Goal: Task Accomplishment & Management: Manage account settings

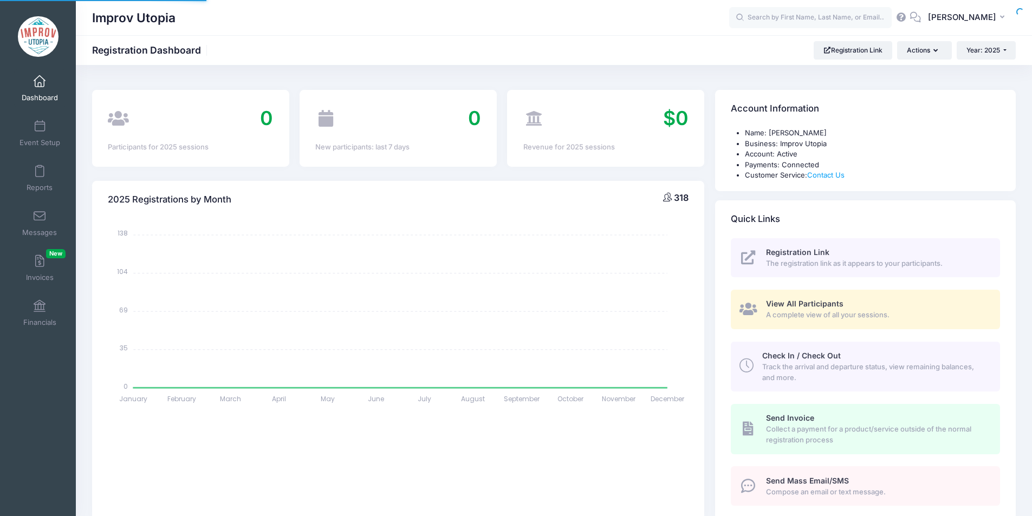
select select
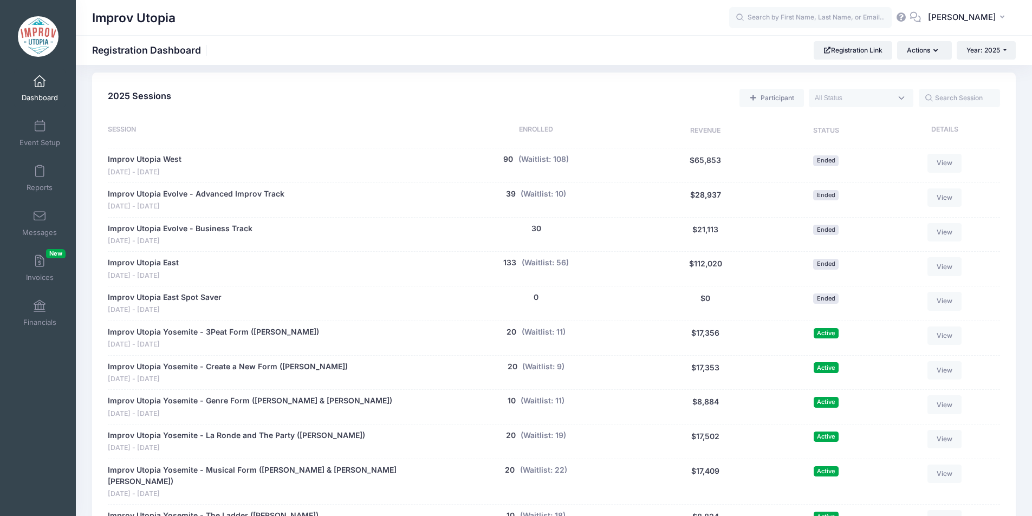
scroll to position [602, 0]
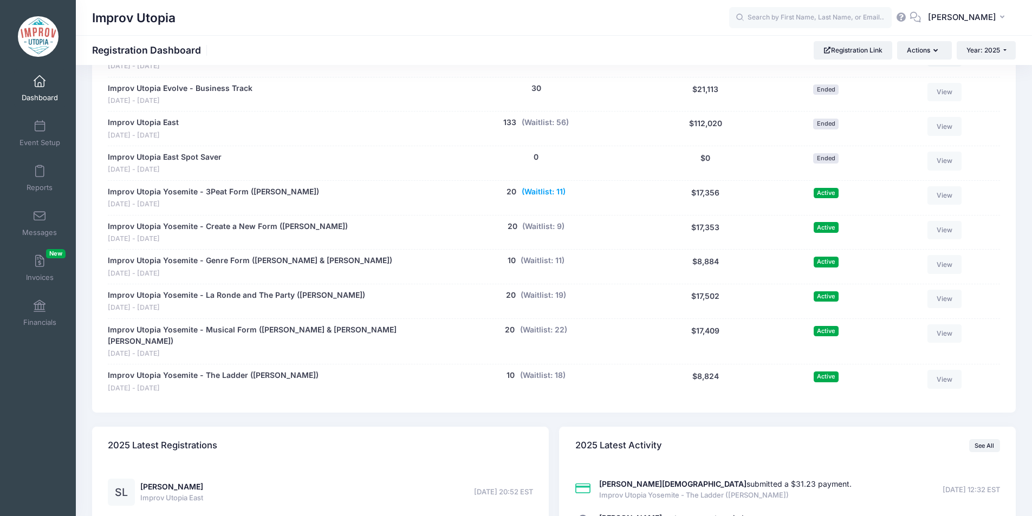
click at [544, 187] on button "(Waitlist: 11)" at bounding box center [544, 191] width 44 height 11
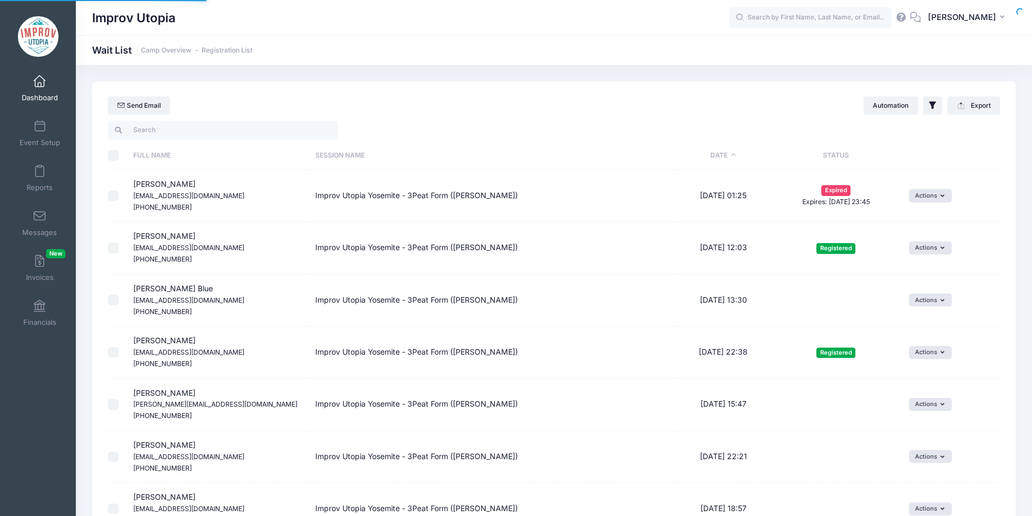
select select "50"
click at [927, 307] on td "Actions Invite Resend Invitation Edit Expiration Uninvite Delete" at bounding box center [952, 301] width 96 height 52
click at [924, 304] on button "Actions" at bounding box center [930, 300] width 43 height 13
click at [918, 320] on link "Invite" at bounding box center [921, 324] width 47 height 21
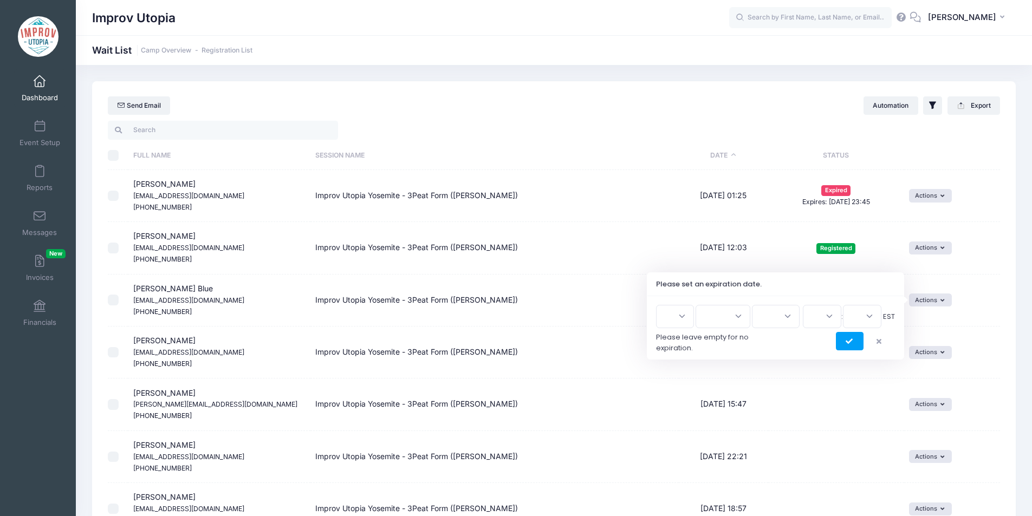
click at [677, 325] on select "1 2 3 4 5 6 7 8 9 10 11 12 13 14 15 16 17 18 19 20 21 22 23 24 25 26 27 28 29 3…" at bounding box center [675, 316] width 38 height 23
select select "11"
click at [660, 305] on select "1 2 3 4 5 6 7 8 9 10 11 12 13 14 15 16 17 18 19 20 21 22 23 24 25 26 27 28 29 3…" at bounding box center [675, 316] width 38 height 23
click at [734, 317] on select "Jan Feb Mar Apr May Jun Jul Aug Sep Oct Nov Dec" at bounding box center [723, 316] width 55 height 23
select select "8"
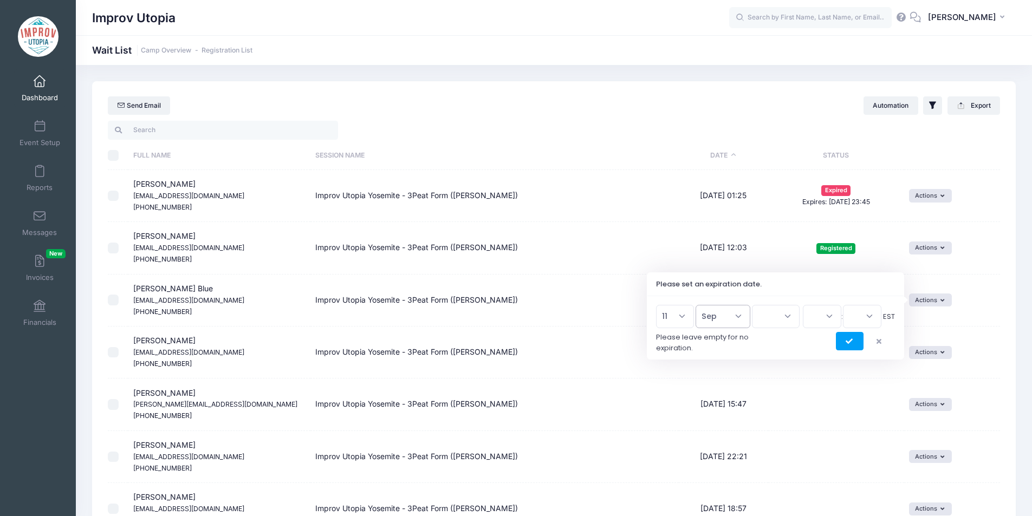
click at [701, 305] on select "Jan Feb Mar Apr May Jun Jul Aug Sep Oct Nov Dec" at bounding box center [723, 316] width 55 height 23
click at [767, 312] on select "2026 2025" at bounding box center [776, 316] width 48 height 23
select select "2025"
click at [752, 305] on select "2026 2025" at bounding box center [776, 316] width 48 height 23
click at [812, 318] on select "00 01 02 03 04 05 06 07 08 09 10 11 12 13 14 15 16 17 18 19 20 21 22 23" at bounding box center [822, 316] width 38 height 23
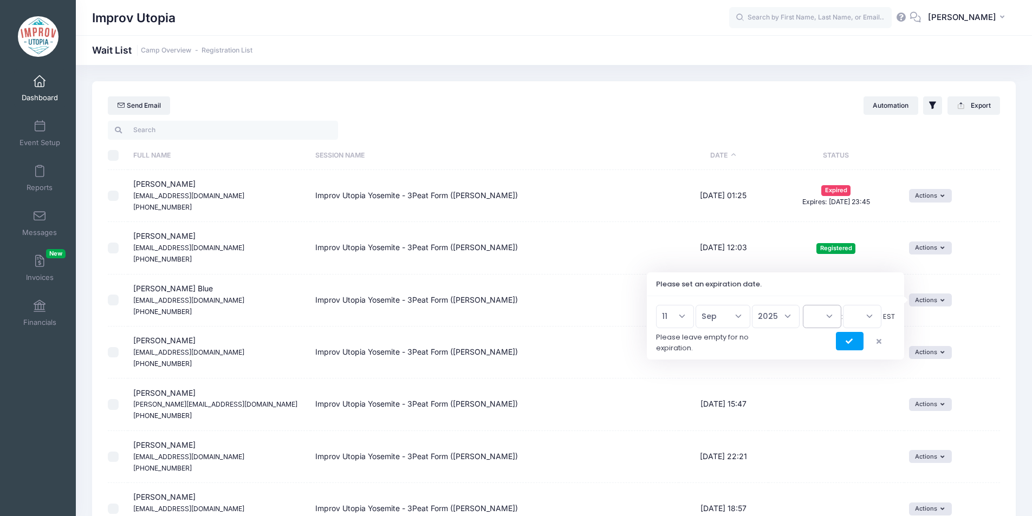
select select "23"
click at [803, 305] on select "00 01 02 03 04 05 06 07 08 09 10 11 12 13 14 15 16 17 18 19 20 21 22 23" at bounding box center [822, 316] width 38 height 23
click at [866, 316] on select "00 15 30 45" at bounding box center [862, 316] width 38 height 23
select select "45"
click at [843, 305] on select "00 15 30 45" at bounding box center [862, 316] width 38 height 23
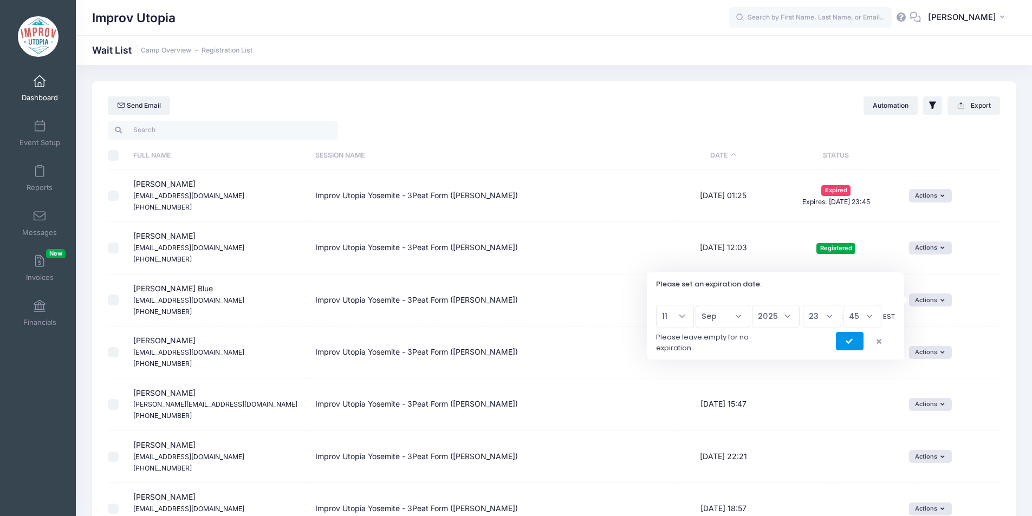
click at [849, 342] on icon "submit" at bounding box center [850, 342] width 9 height 0
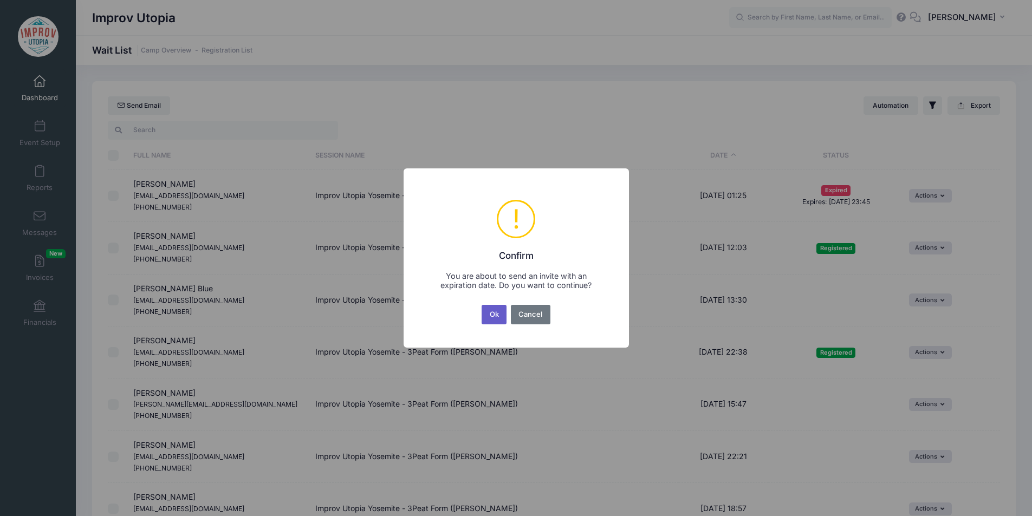
click at [494, 314] on button "Ok" at bounding box center [494, 315] width 25 height 20
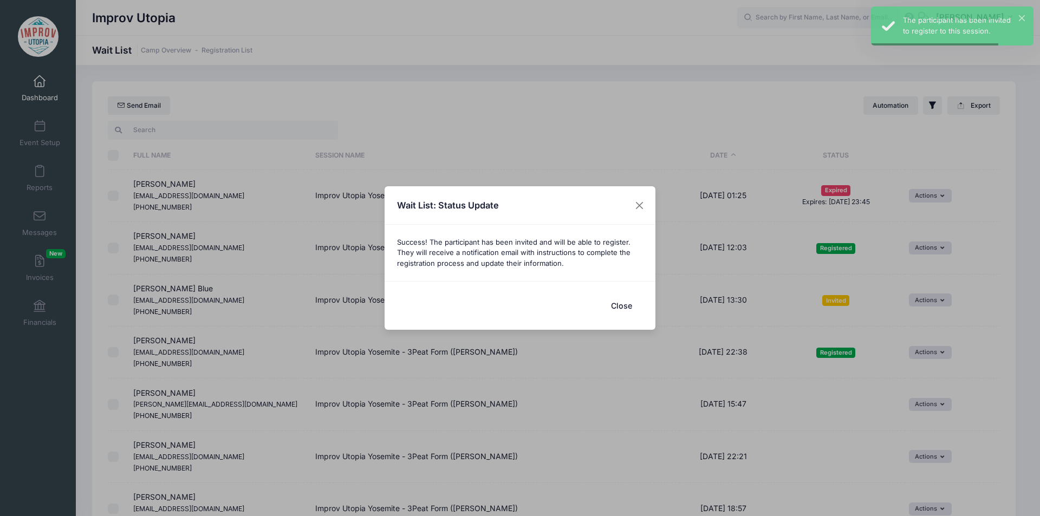
click at [637, 317] on div "Close" at bounding box center [520, 305] width 271 height 48
click at [620, 304] on button "Close" at bounding box center [621, 305] width 43 height 23
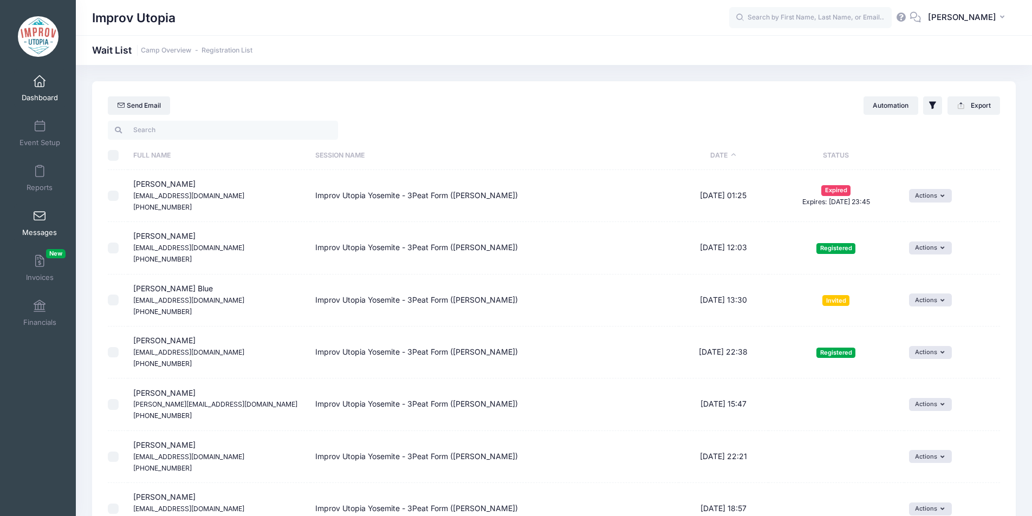
click at [40, 219] on span at bounding box center [40, 217] width 0 height 12
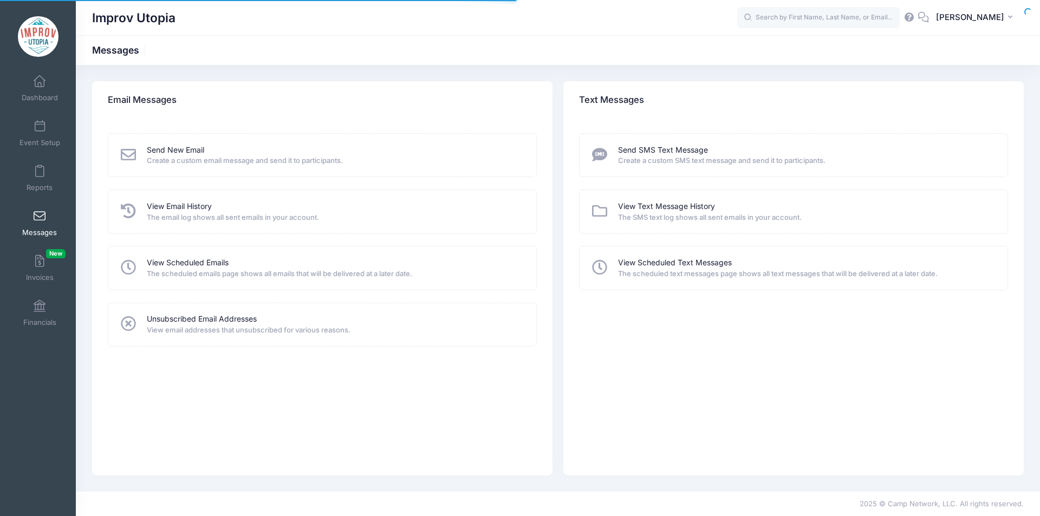
click at [176, 199] on div "View Email History The email log shows all sent emails in your account." at bounding box center [322, 212] width 429 height 44
click at [181, 204] on link "View Email History" at bounding box center [179, 206] width 65 height 11
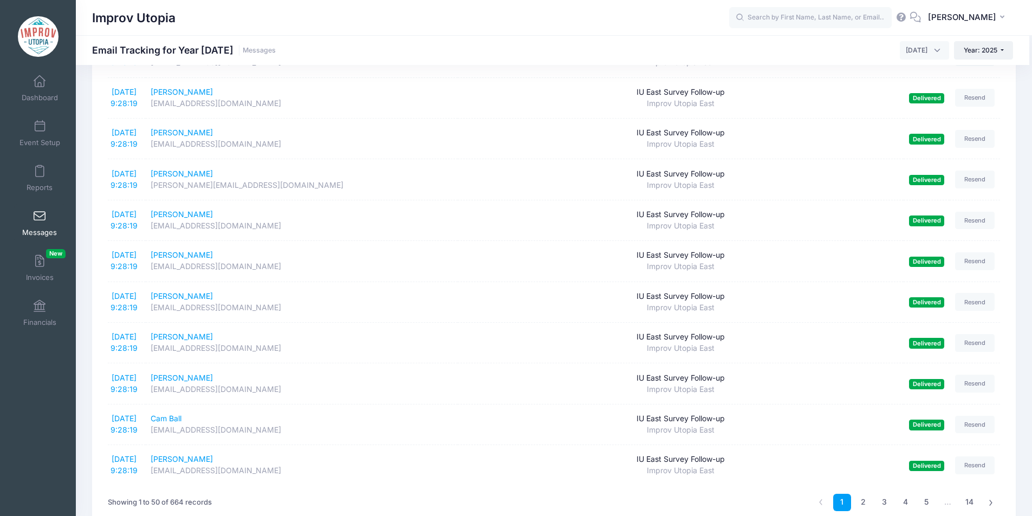
scroll to position [1757, 0]
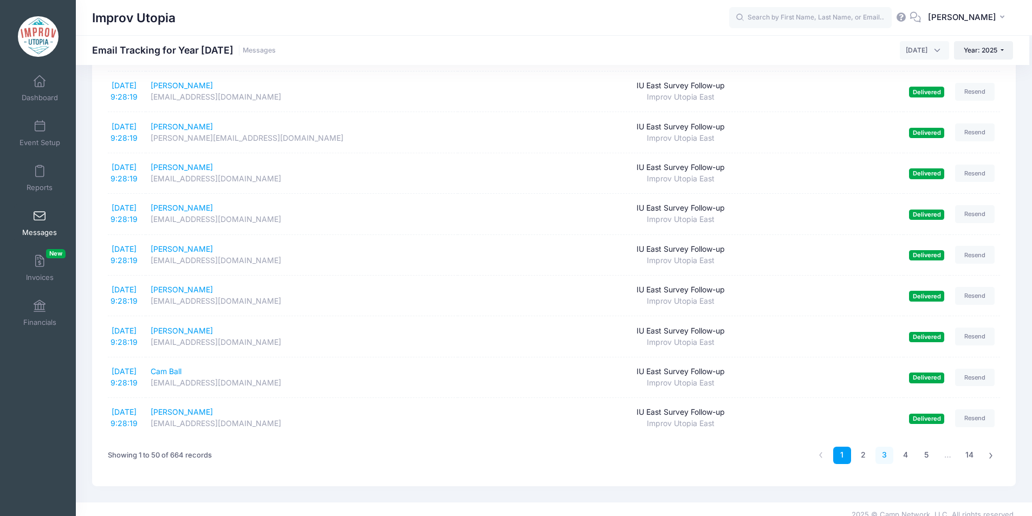
click at [879, 447] on link "3" at bounding box center [885, 456] width 18 height 18
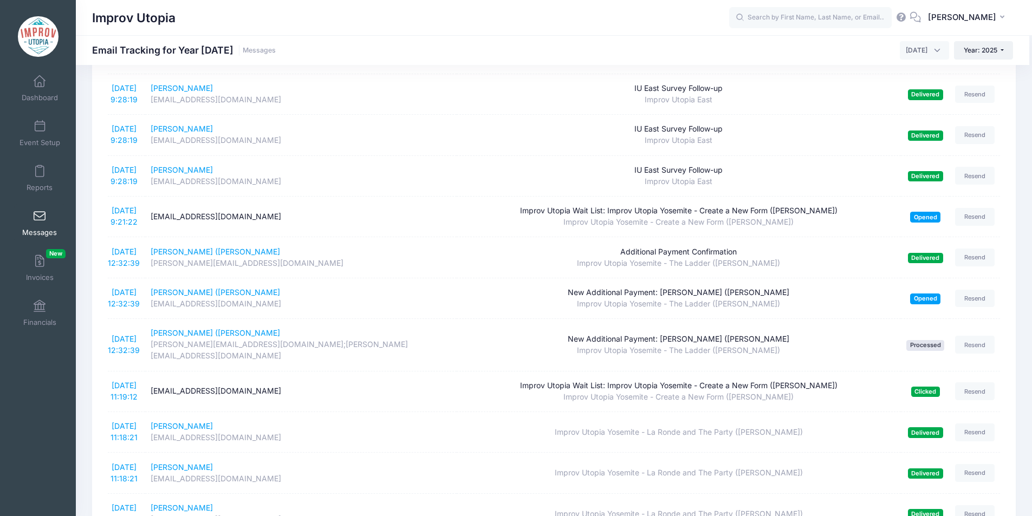
scroll to position [1638, 0]
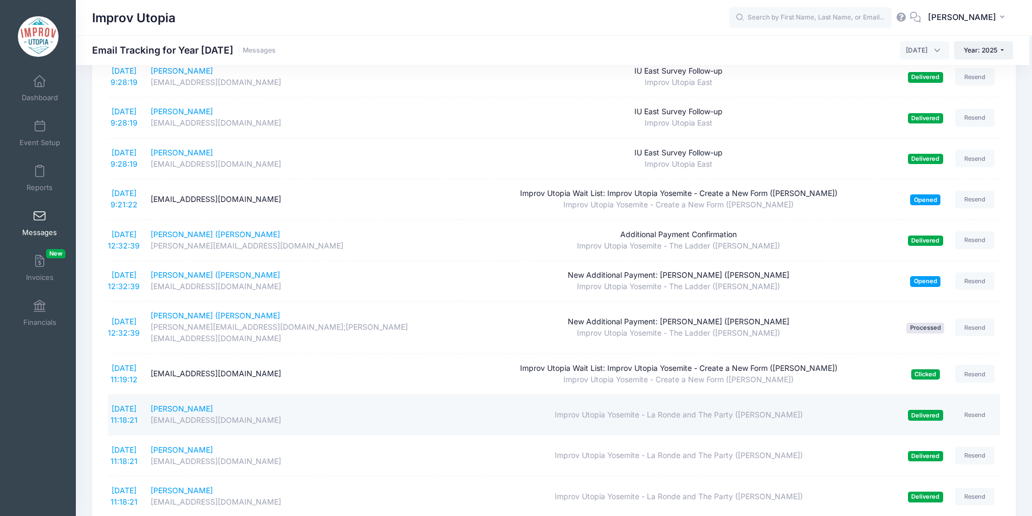
click at [610, 410] on div "Improv Utopia Yosemite - La Ronde and The Party (Craig Cackowski)" at bounding box center [679, 415] width 434 height 11
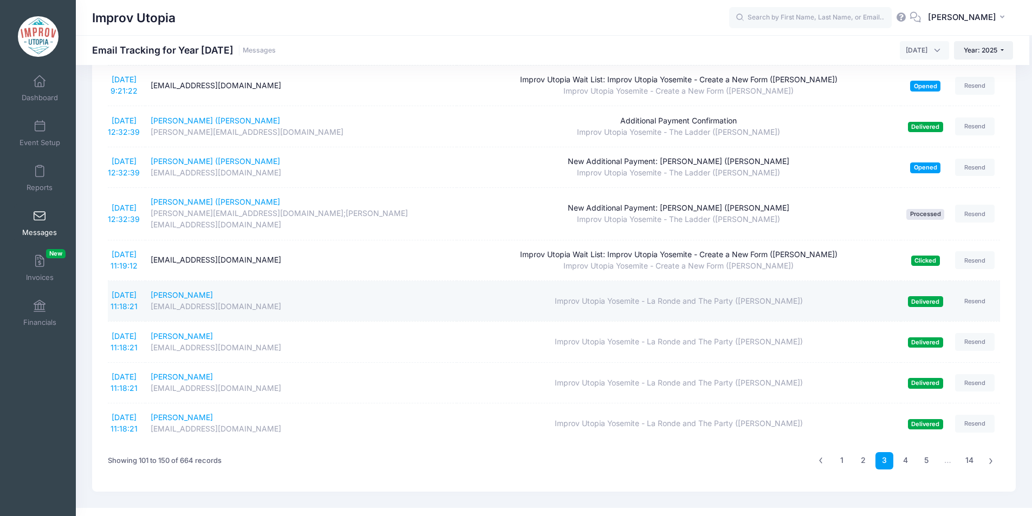
scroll to position [1755, 0]
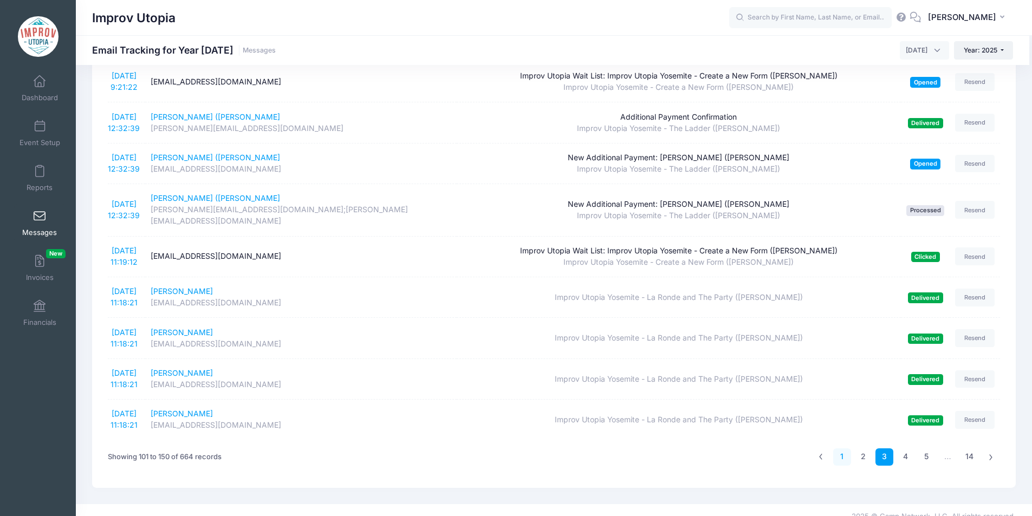
click at [840, 449] on link "1" at bounding box center [842, 458] width 18 height 18
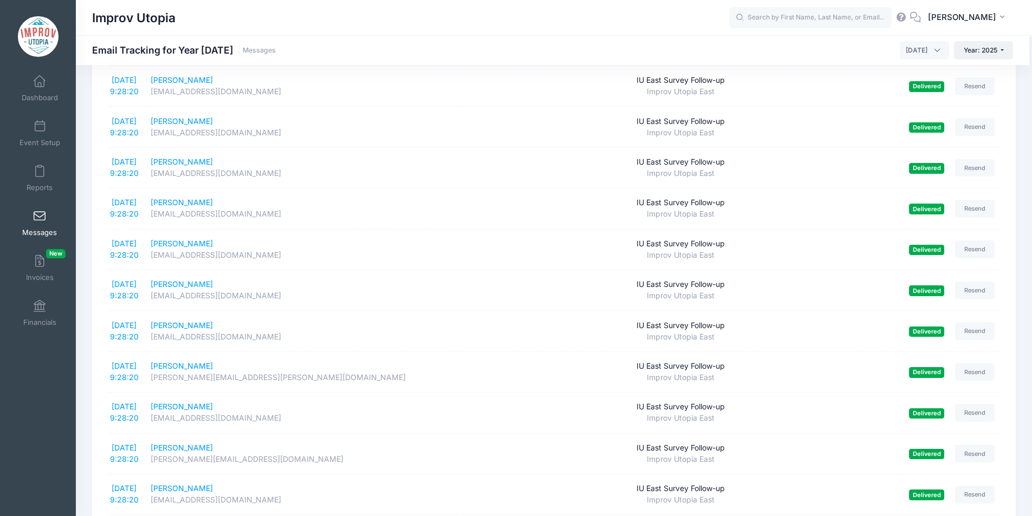
scroll to position [0, 0]
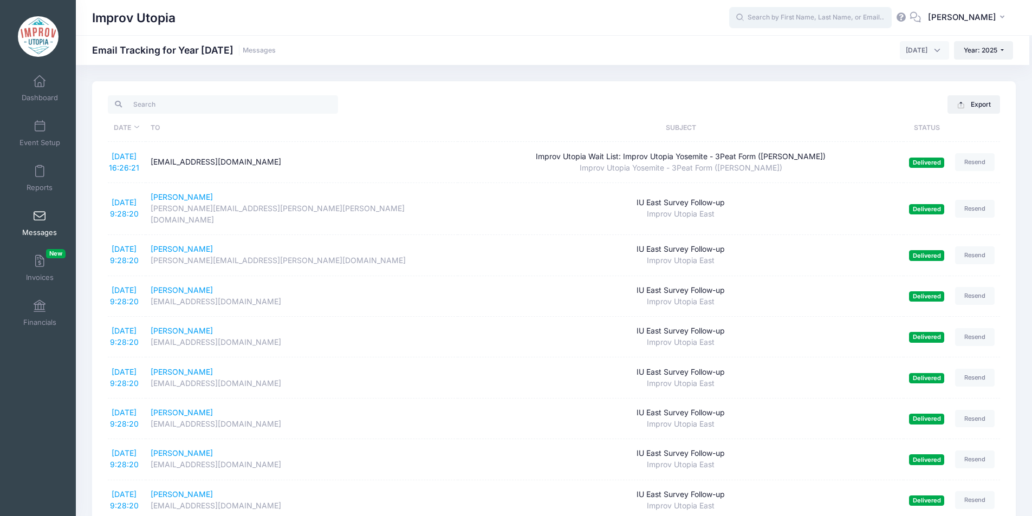
click at [809, 23] on input "text" at bounding box center [810, 18] width 163 height 22
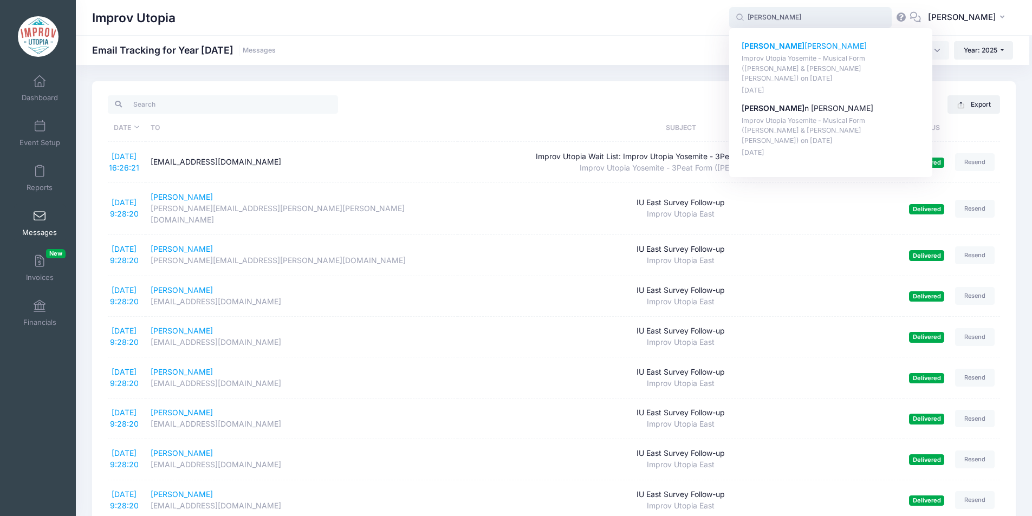
click at [799, 50] on p "Kristi na Mueller" at bounding box center [831, 46] width 179 height 11
type input "Kristina Mueller (Improv Utopia Yosemite - Musical Form (Shulie Cowen &amp; Bra…"
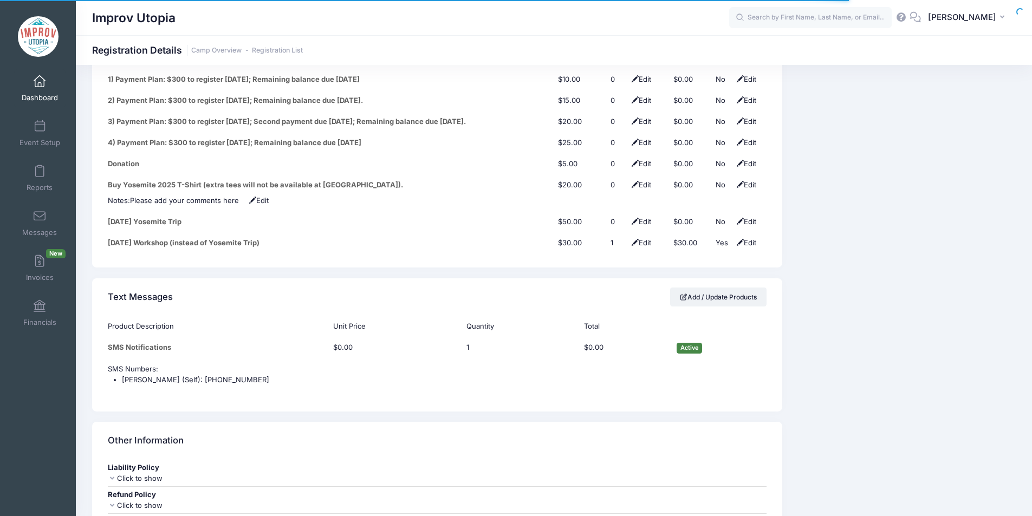
scroll to position [1505, 0]
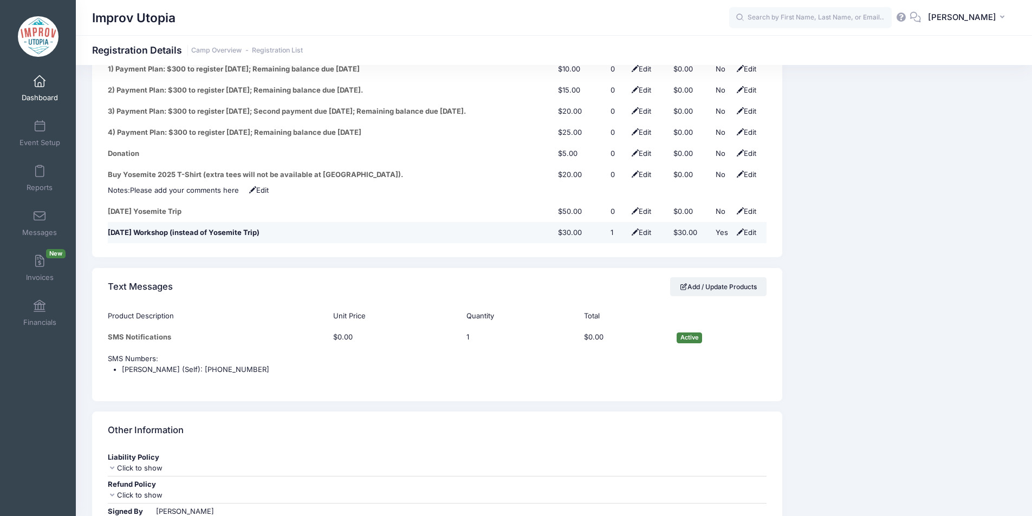
click at [737, 229] on span at bounding box center [740, 232] width 7 height 7
click at [726, 228] on select "No Yes" at bounding box center [728, 233] width 24 height 11
select select "0"
click at [716, 228] on select "No Yes" at bounding box center [728, 233] width 24 height 11
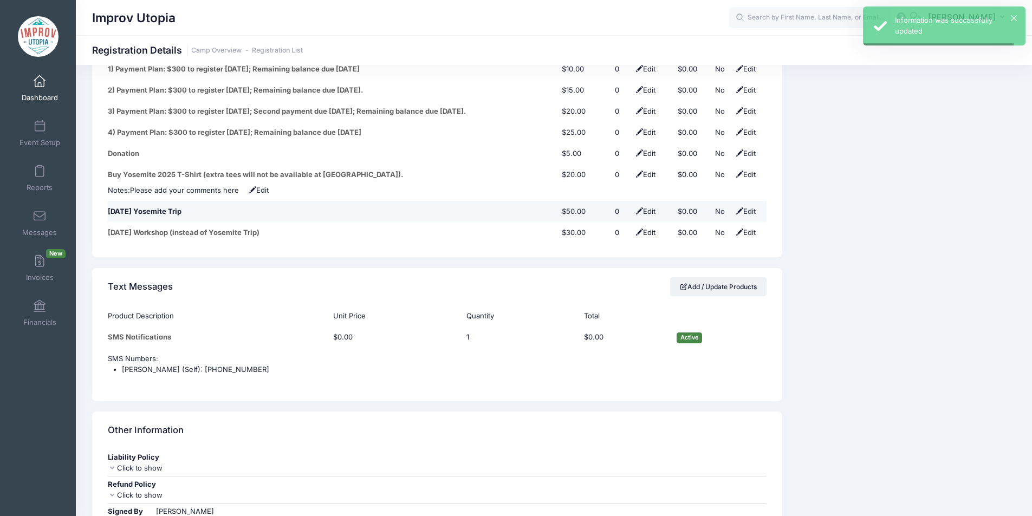
click at [740, 207] on span at bounding box center [739, 210] width 7 height 7
click at [724, 206] on select "No Yes" at bounding box center [727, 211] width 24 height 11
select select "1"
click at [715, 206] on select "No Yes" at bounding box center [727, 211] width 24 height 11
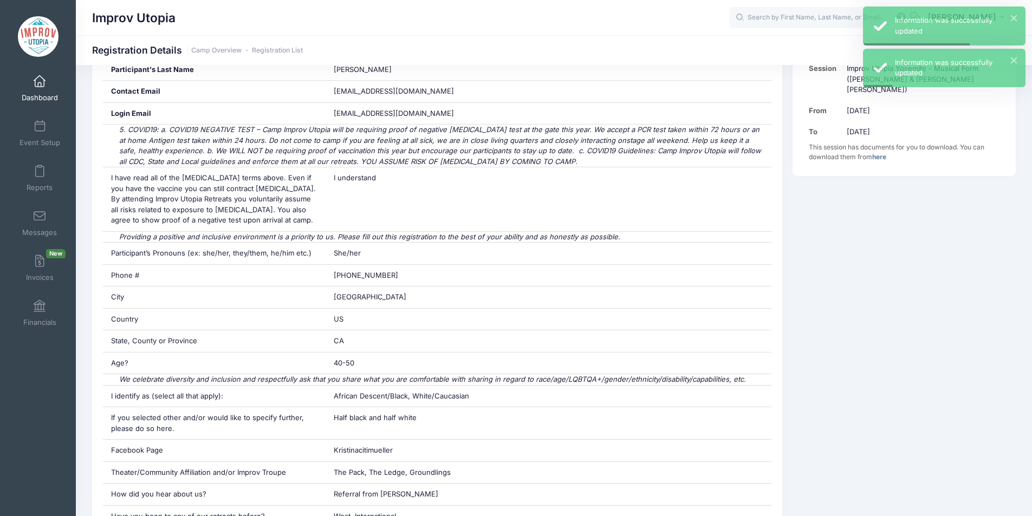
scroll to position [0, 0]
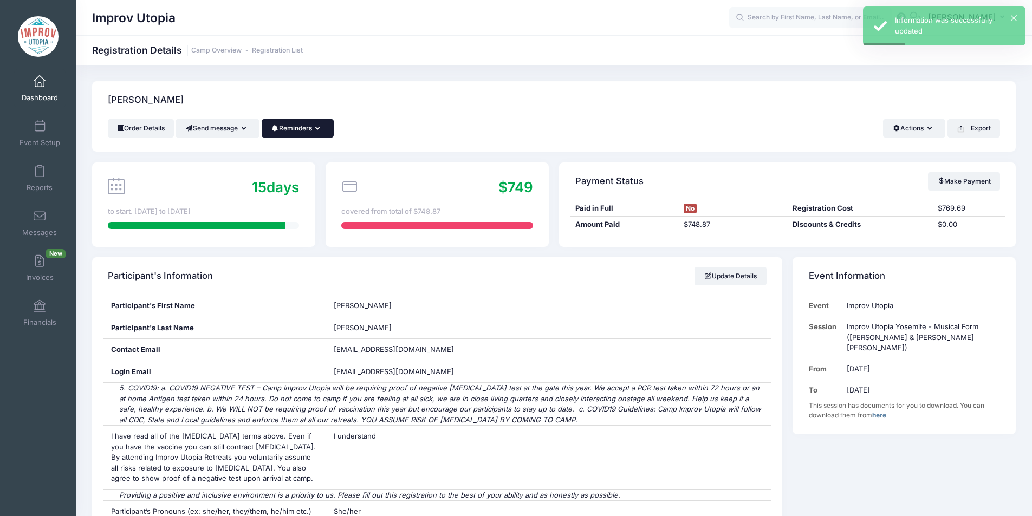
click at [290, 129] on button "Reminders" at bounding box center [298, 128] width 72 height 18
click at [306, 153] on link "Send Payment Reminder" at bounding box center [273, 155] width 121 height 21
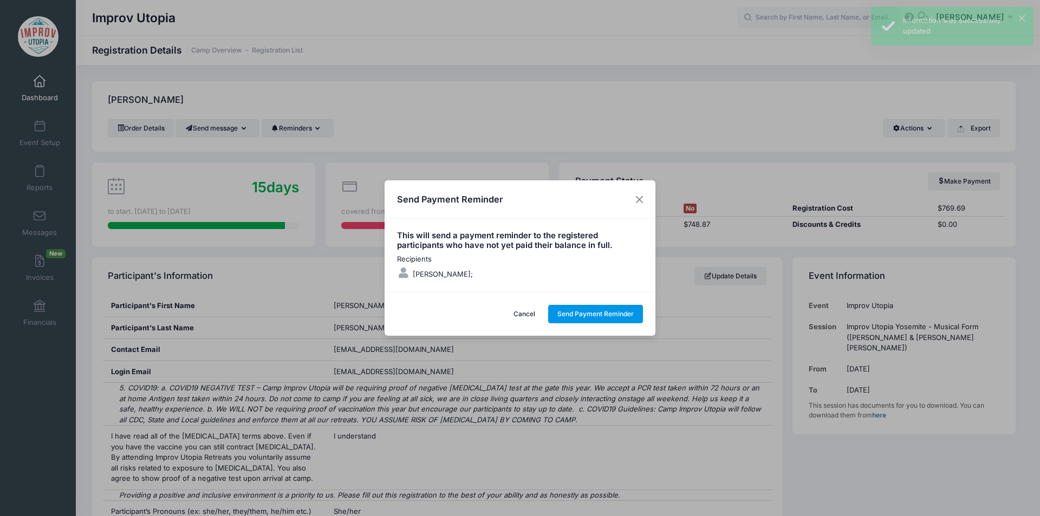
click at [609, 309] on button "Send Payment Reminder" at bounding box center [595, 314] width 95 height 18
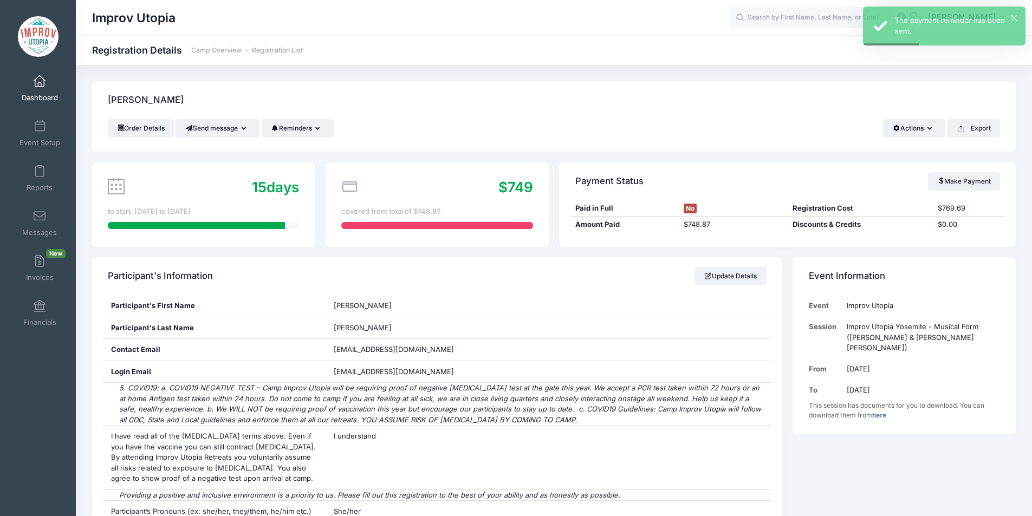
click at [933, 82] on div "Mueller, Kristina" at bounding box center [554, 100] width 924 height 38
click at [797, 17] on input "text" at bounding box center [810, 18] width 163 height 22
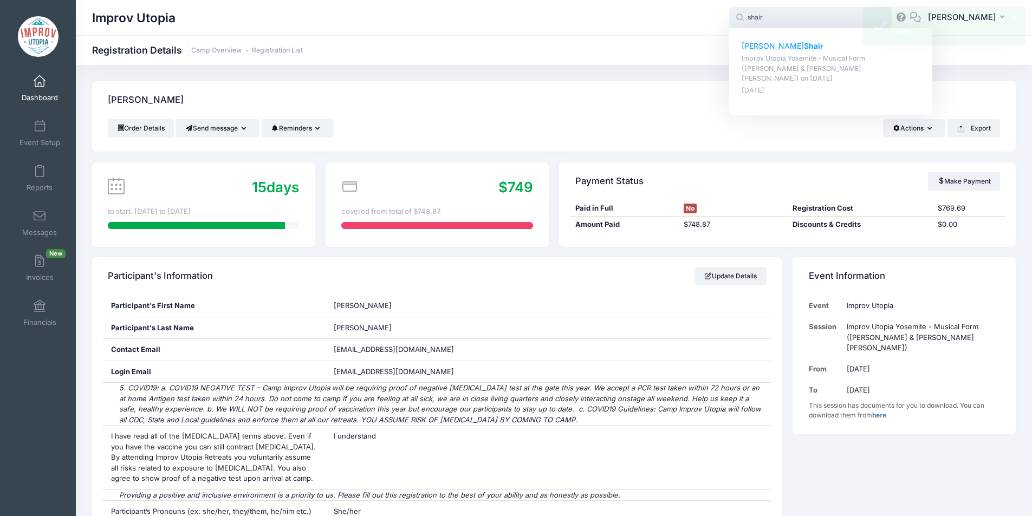
click at [804, 41] on strong "Shair" at bounding box center [814, 45] width 20 height 9
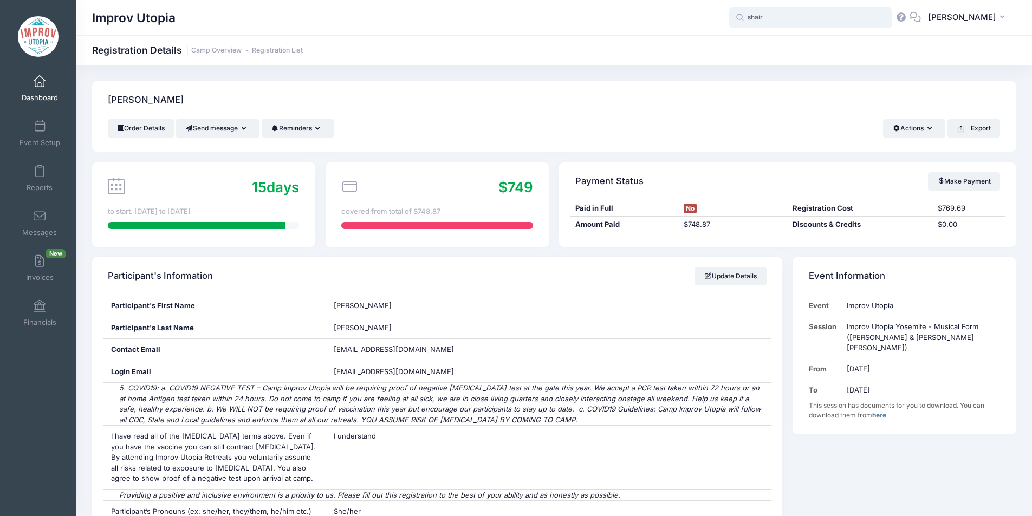
type input "David Shair (Improv Utopia Yosemite - Musical Form (Shulie Cowen &amp; Branson …"
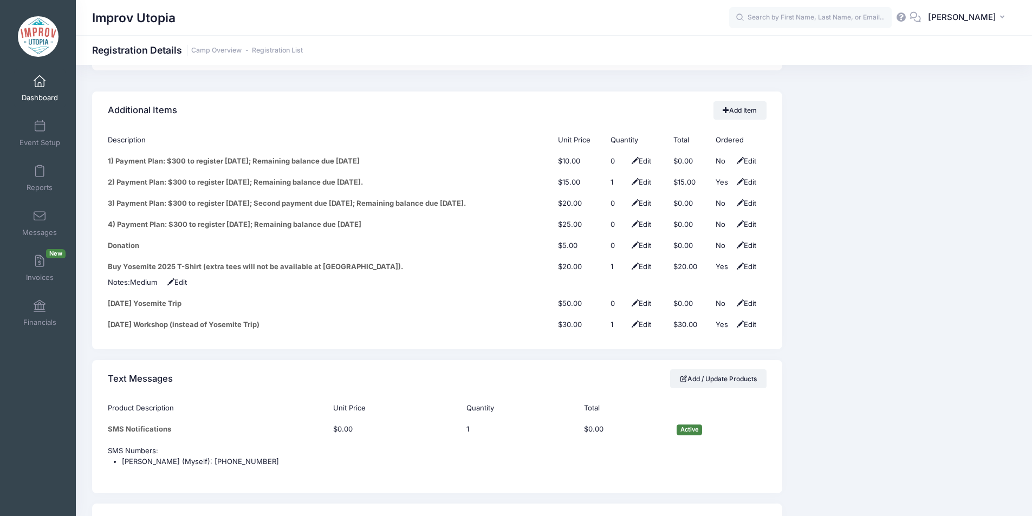
scroll to position [1438, 0]
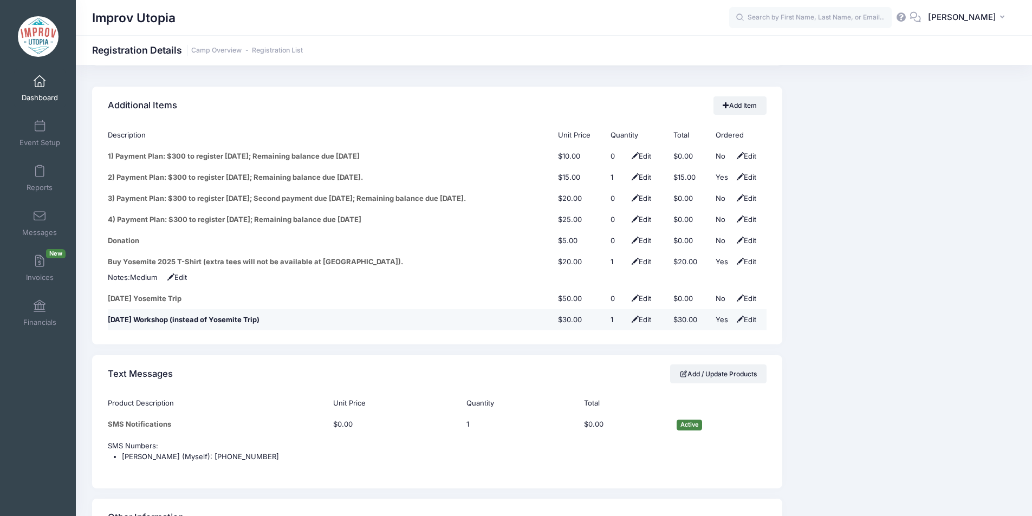
click at [740, 316] on span at bounding box center [740, 319] width 7 height 7
drag, startPoint x: 728, startPoint y: 310, endPoint x: 740, endPoint y: 310, distance: 11.4
click at [740, 315] on select "No Yes" at bounding box center [728, 320] width 24 height 11
select select "0"
click at [716, 315] on select "No Yes" at bounding box center [728, 320] width 24 height 11
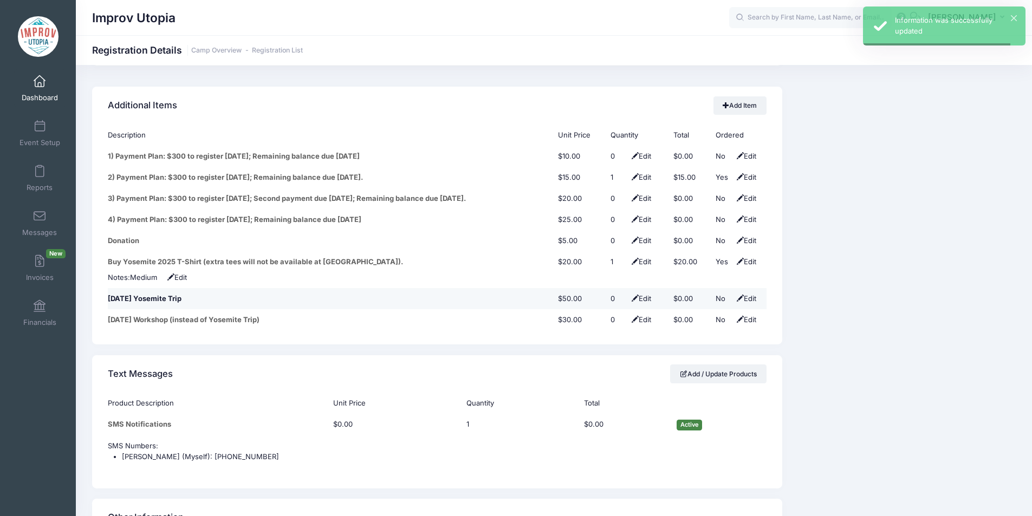
click at [738, 294] on span "Edit" at bounding box center [745, 298] width 22 height 9
click at [725, 294] on select "No Yes" at bounding box center [728, 299] width 24 height 11
select select "1"
click at [716, 294] on select "No Yes" at bounding box center [728, 299] width 24 height 11
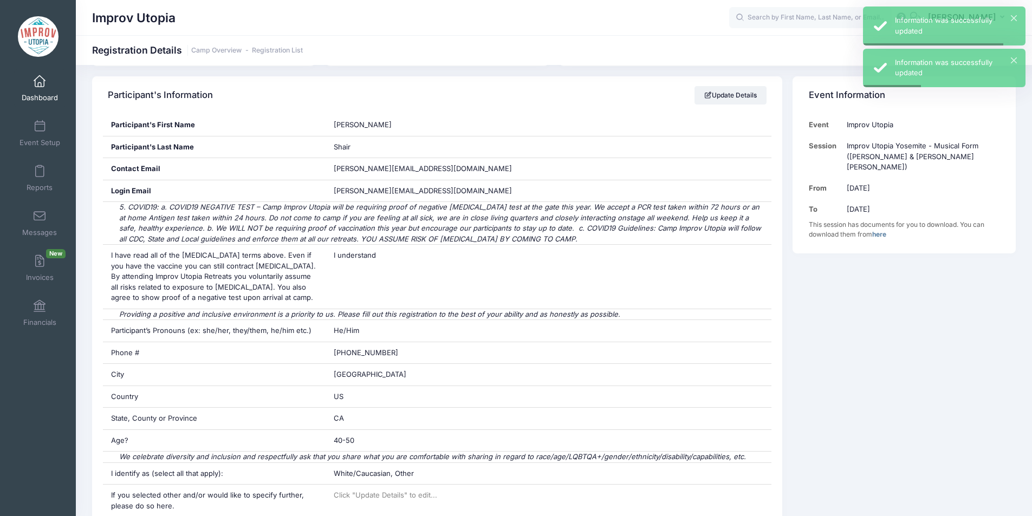
scroll to position [0, 0]
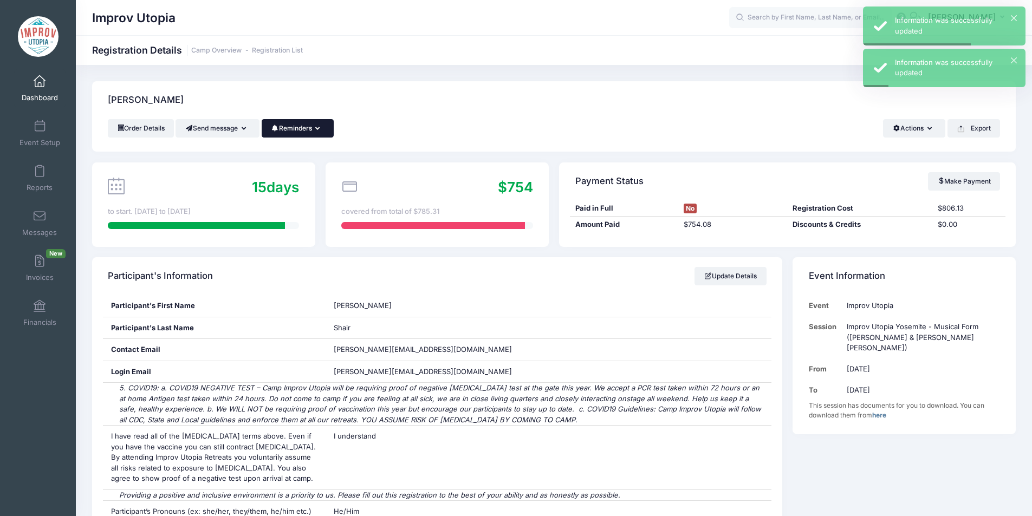
click at [301, 132] on button "Reminders" at bounding box center [298, 128] width 72 height 18
click at [316, 155] on link "Send Payment Reminder" at bounding box center [273, 155] width 121 height 21
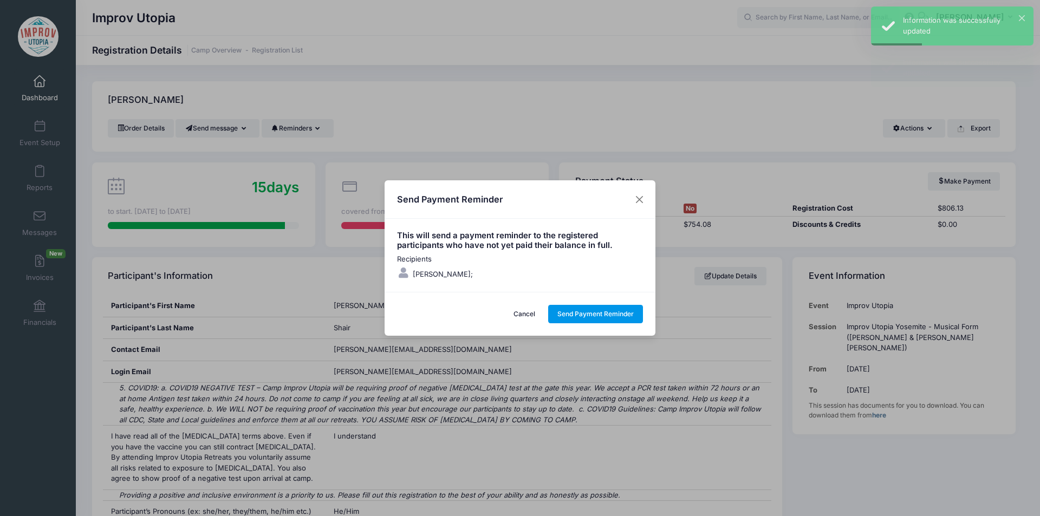
click at [617, 309] on button "Send Payment Reminder" at bounding box center [595, 314] width 95 height 18
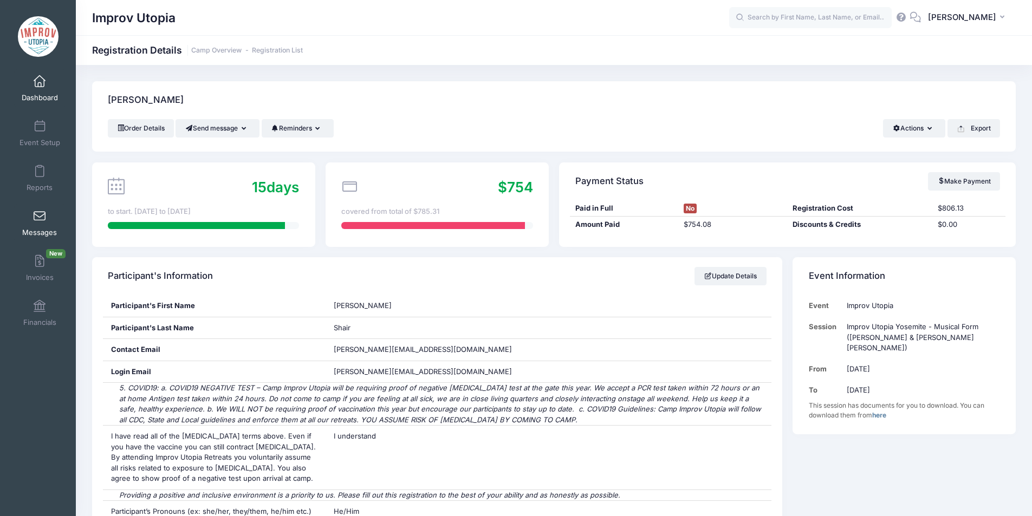
click at [40, 216] on span at bounding box center [40, 217] width 0 height 12
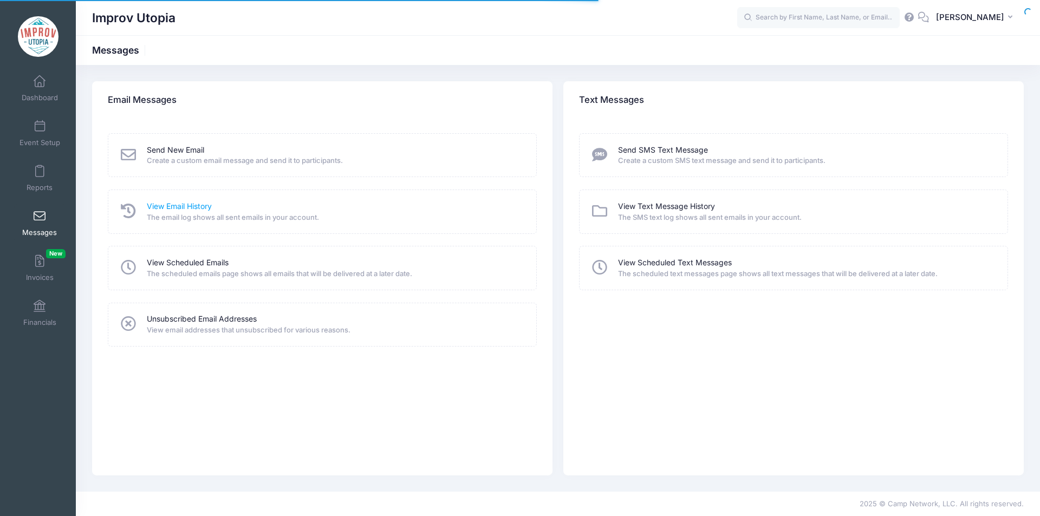
click at [176, 205] on link "View Email History" at bounding box center [179, 206] width 65 height 11
